Goal: Task Accomplishment & Management: Manage account settings

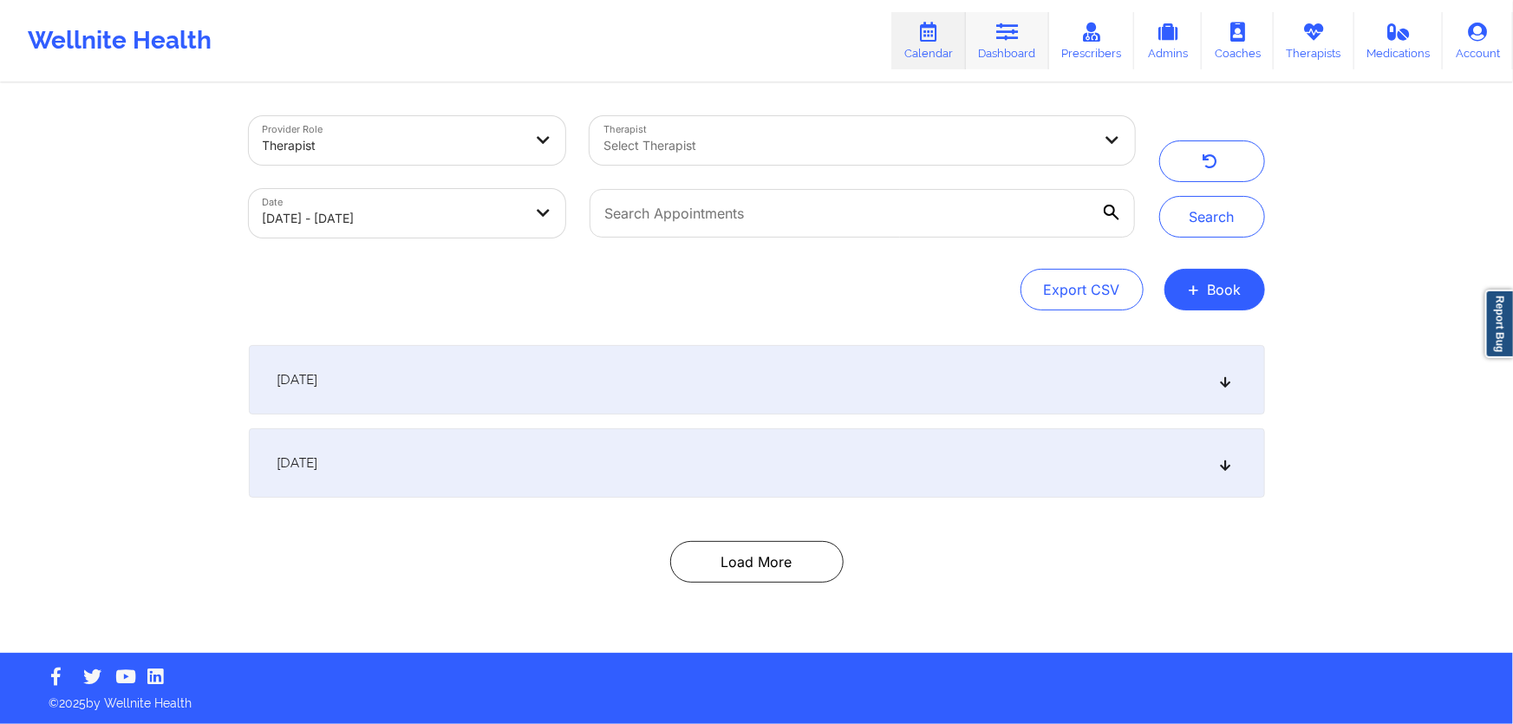
click at [1032, 50] on link "Dashboard" at bounding box center [1007, 40] width 83 height 57
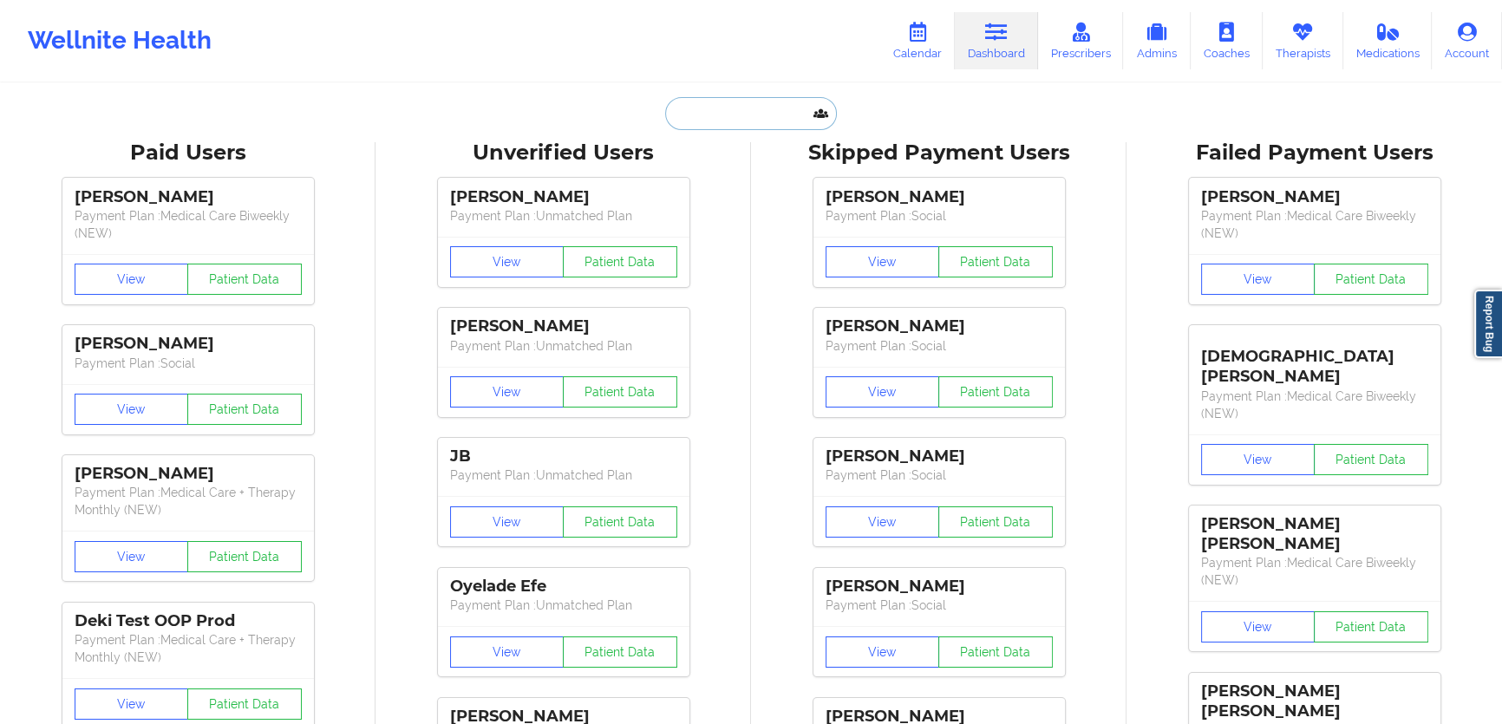
click at [715, 111] on input "text" at bounding box center [751, 113] width 172 height 33
paste input "[EMAIL_ADDRESS][PERSON_NAME][DOMAIN_NAME]"
type input "[EMAIL_ADDRESS][PERSON_NAME][DOMAIN_NAME]"
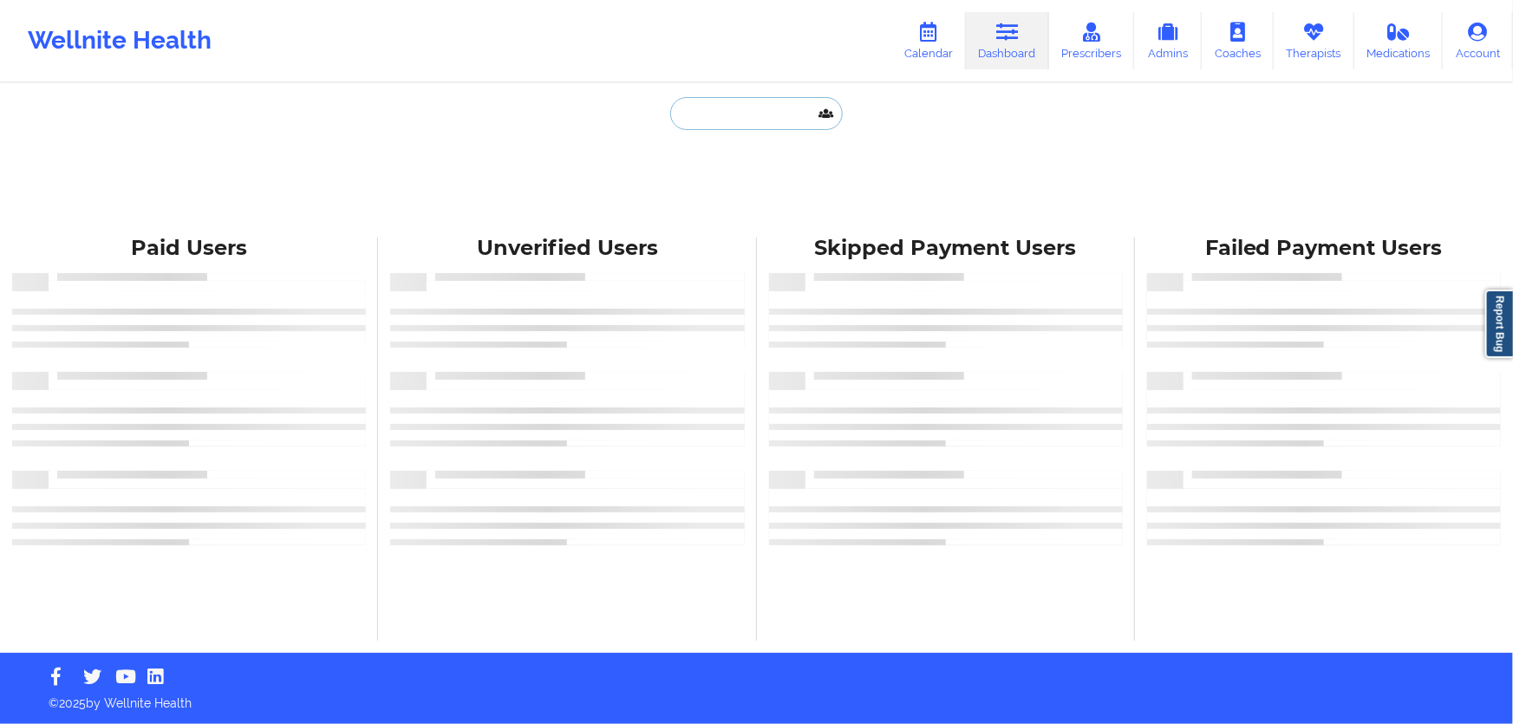
click at [760, 111] on input "text" at bounding box center [756, 113] width 172 height 33
paste input "[EMAIL_ADDRESS][PERSON_NAME][DOMAIN_NAME]"
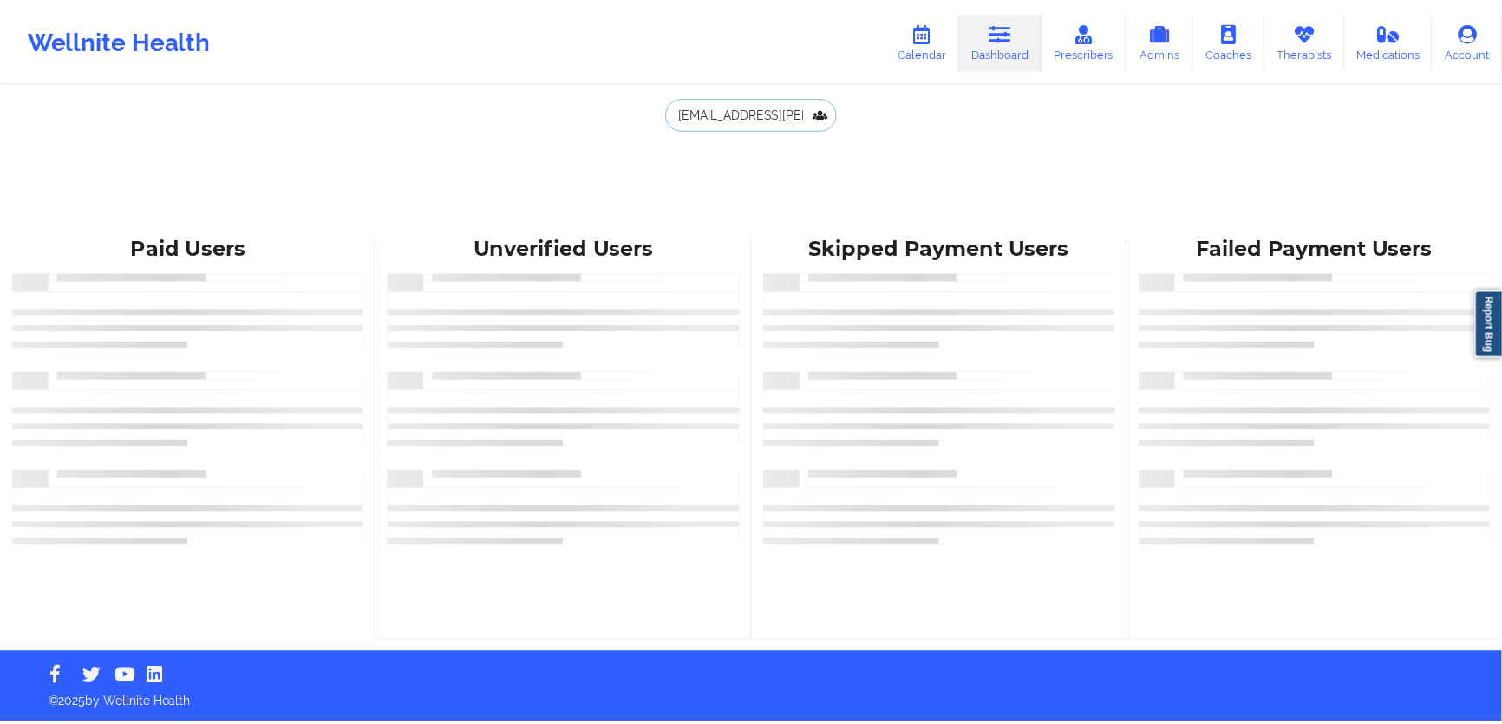
scroll to position [0, 4]
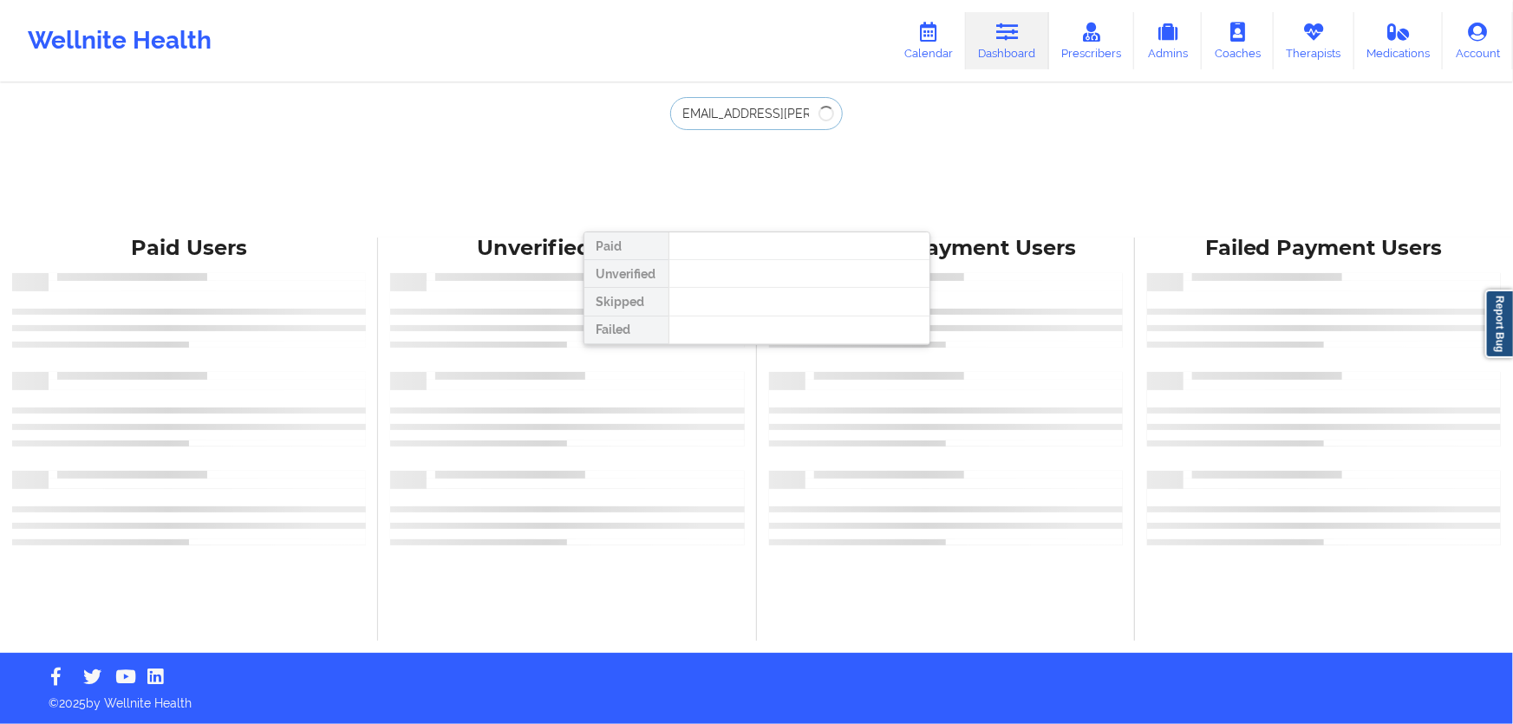
type input "[EMAIL_ADDRESS][PERSON_NAME][DOMAIN_NAME]"
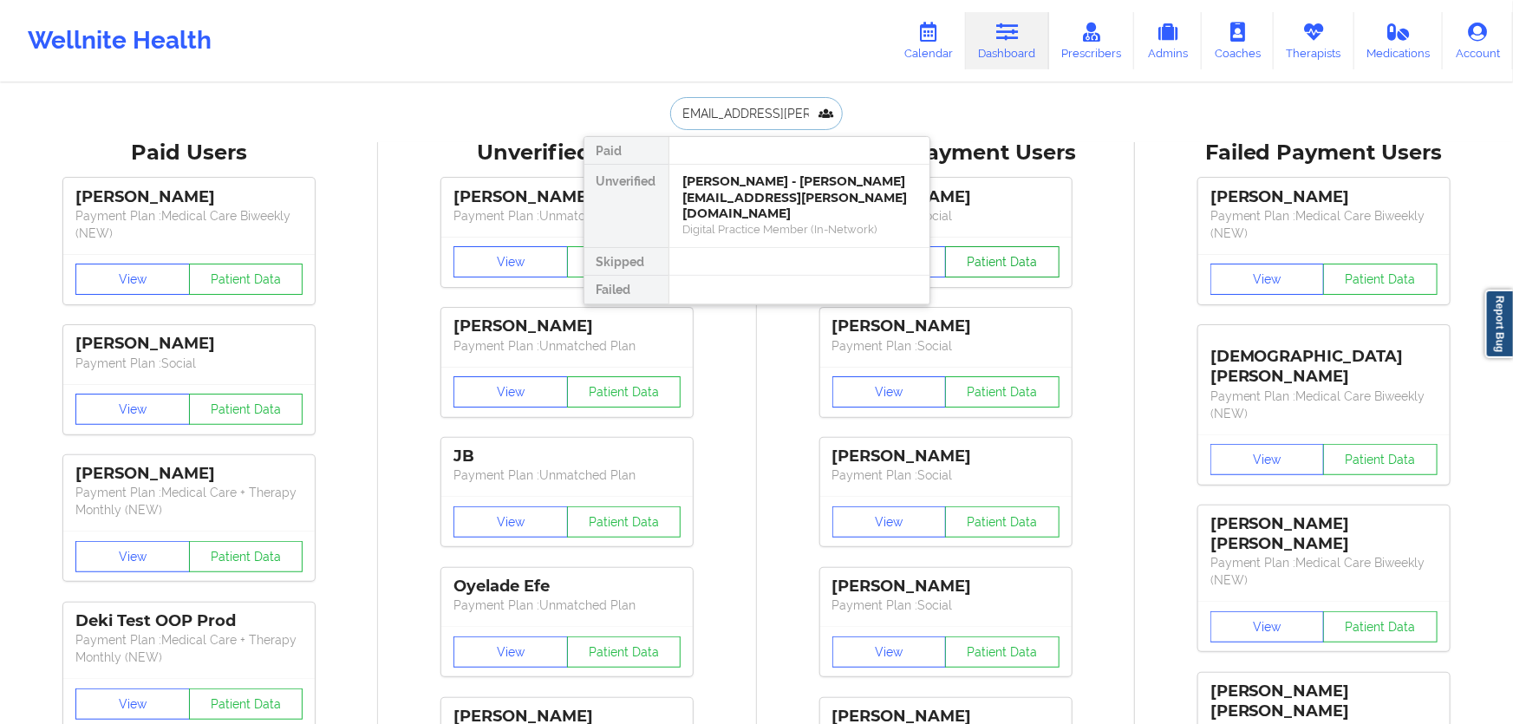
scroll to position [0, 0]
click at [797, 184] on div "[PERSON_NAME] - [PERSON_NAME][EMAIL_ADDRESS][PERSON_NAME][DOMAIN_NAME]" at bounding box center [793, 197] width 232 height 49
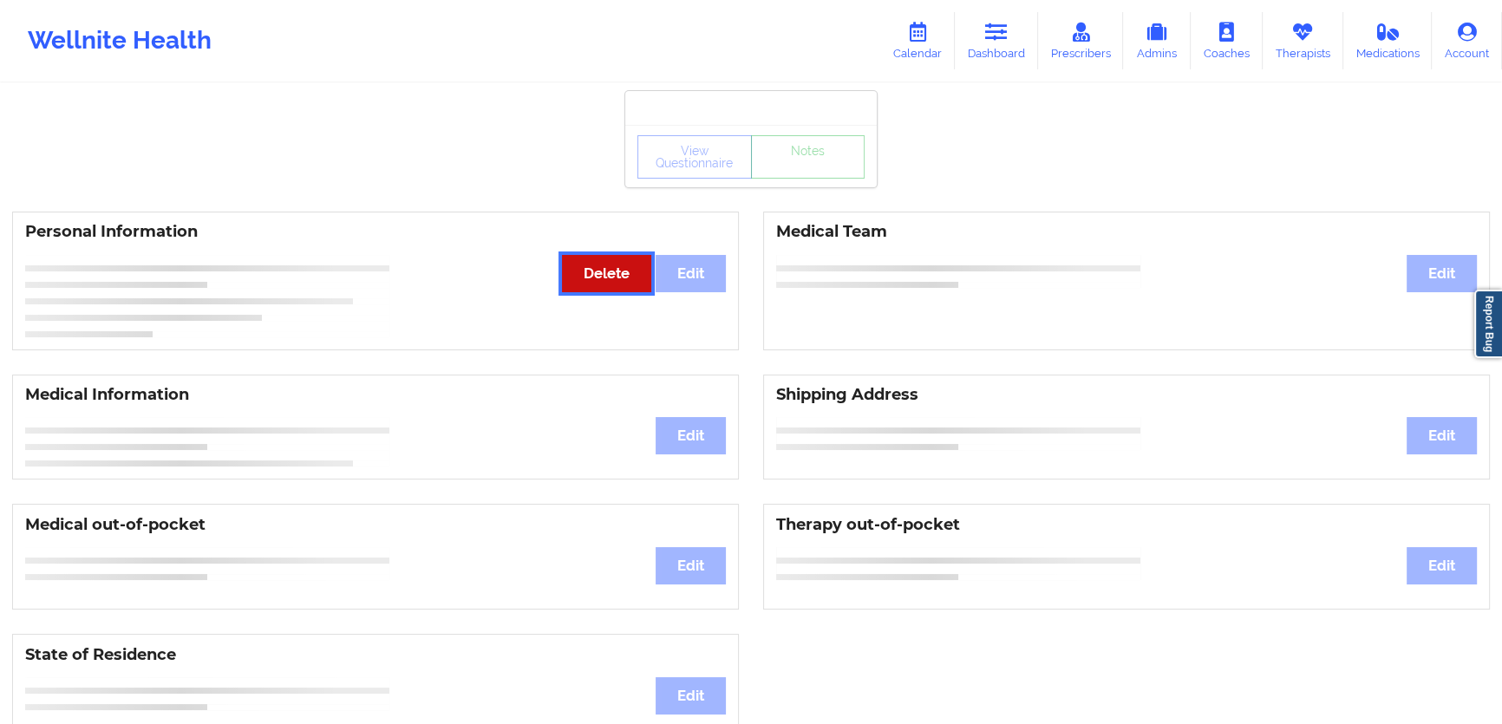
click at [594, 278] on button "Delete" at bounding box center [606, 273] width 89 height 37
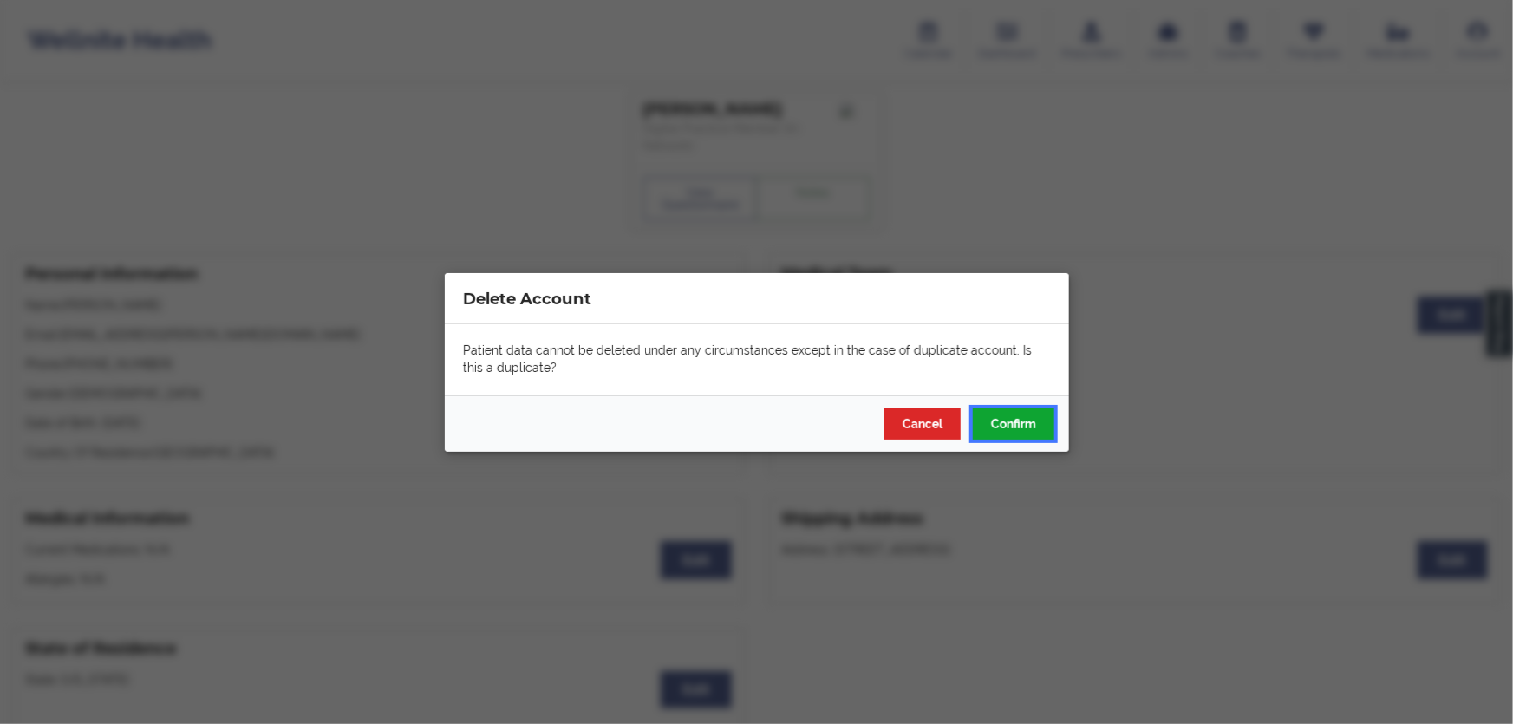
click at [1002, 422] on button "Confirm" at bounding box center [1013, 423] width 82 height 31
